Goal: Find specific page/section: Find specific page/section

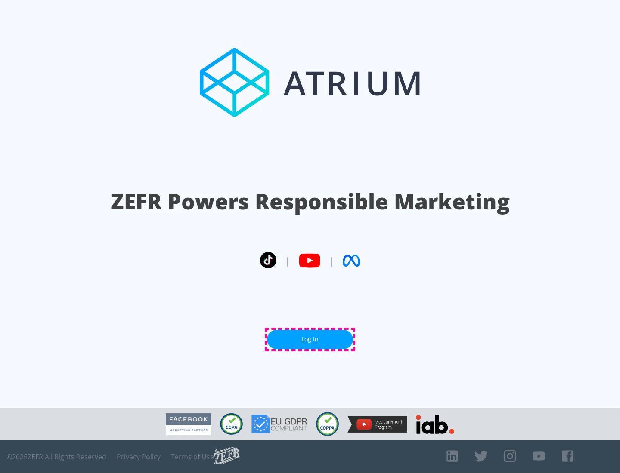
click at [310, 340] on link "Log In" at bounding box center [310, 339] width 86 height 19
